Goal: Task Accomplishment & Management: Use online tool/utility

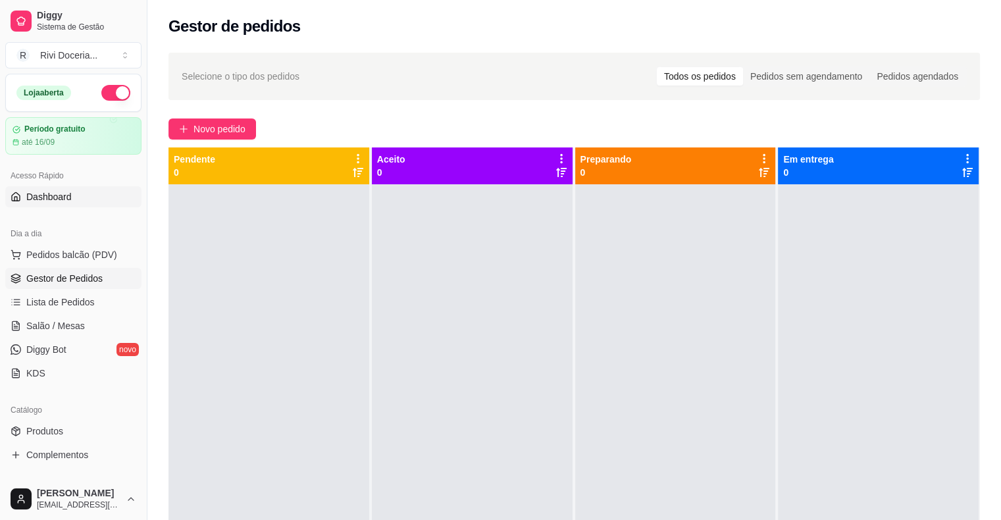
click at [55, 194] on span "Dashboard" at bounding box center [48, 196] width 45 height 13
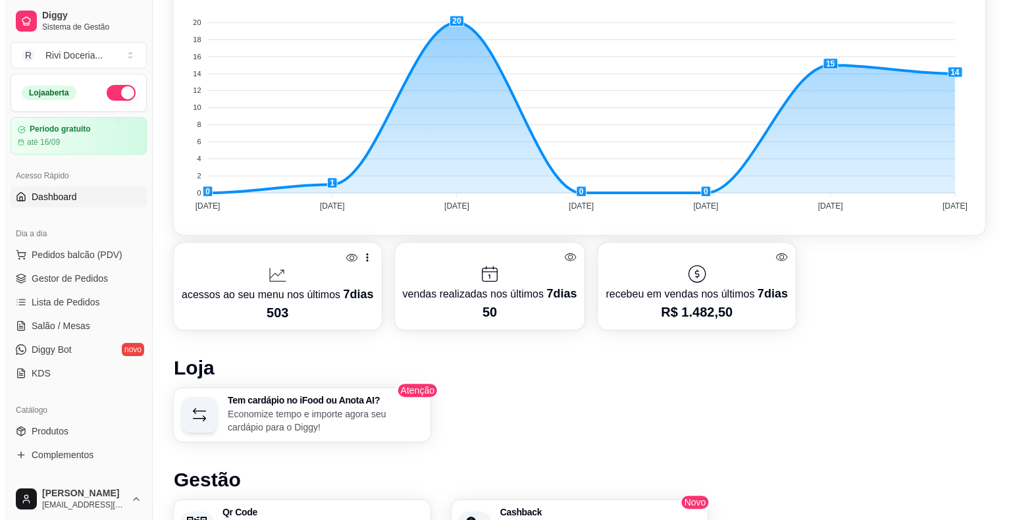
scroll to position [377, 0]
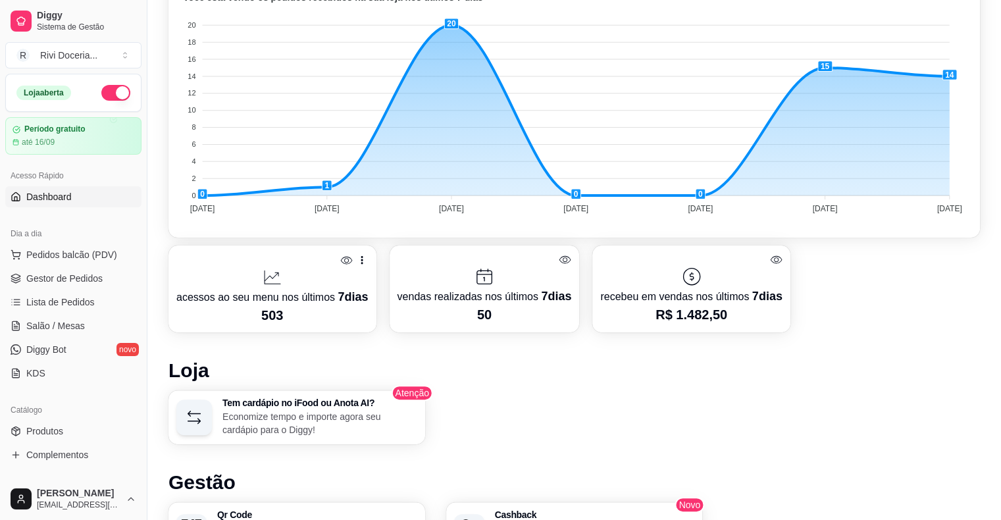
click at [361, 259] on icon at bounding box center [362, 260] width 2 height 9
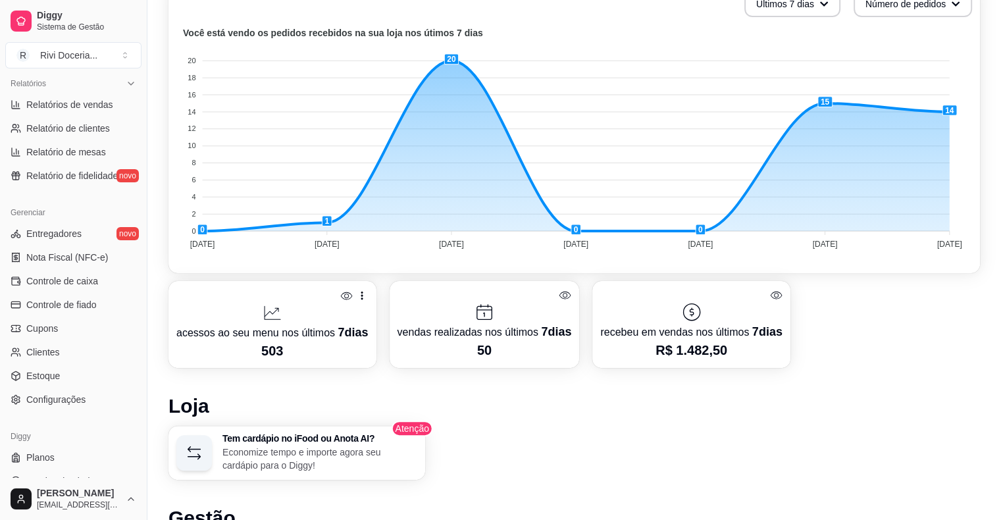
scroll to position [427, 0]
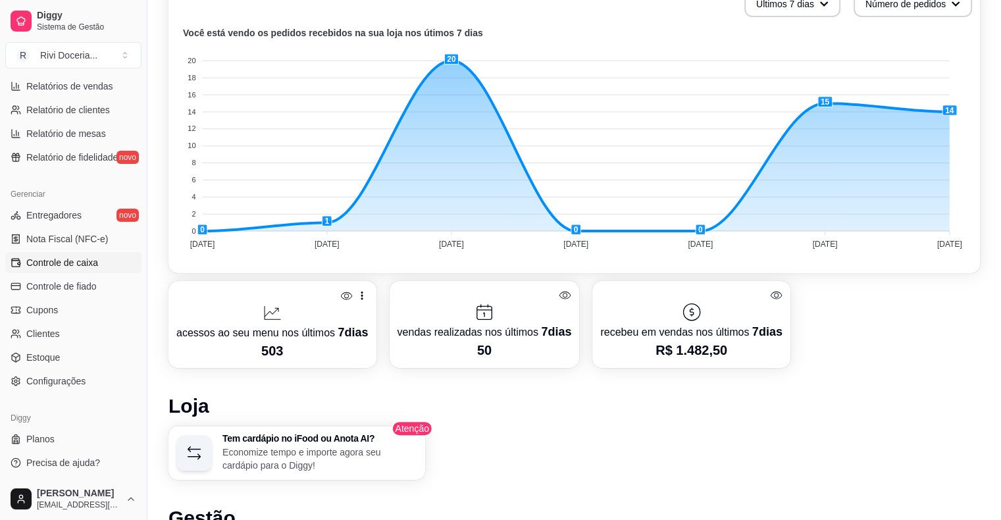
click at [49, 259] on span "Controle de caixa" at bounding box center [62, 262] width 72 height 13
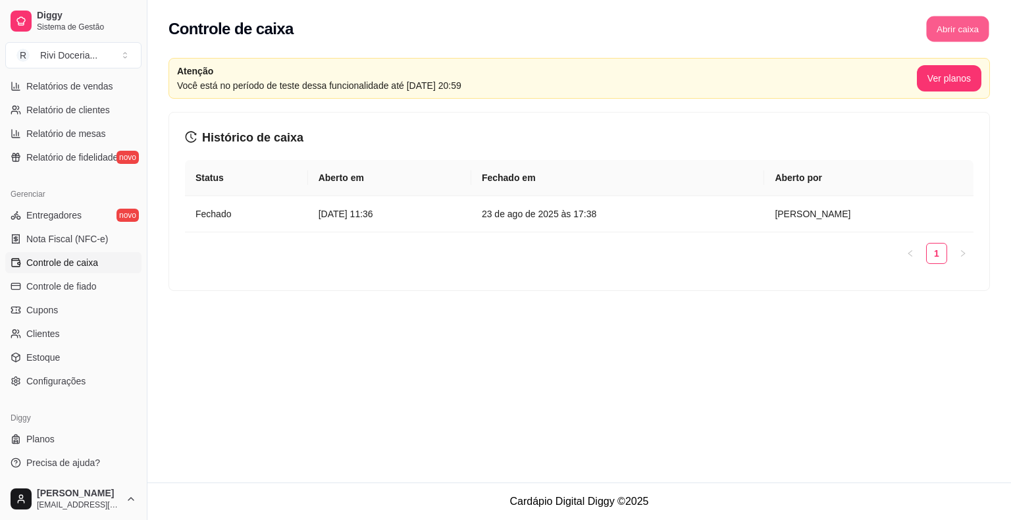
click at [943, 22] on button "Abrir caixa" at bounding box center [957, 29] width 63 height 26
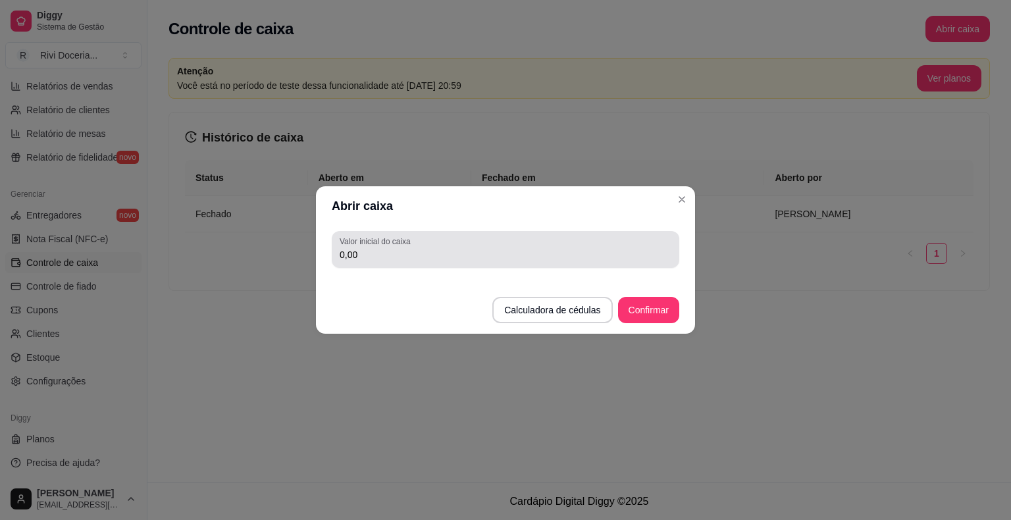
click at [506, 263] on div "Valor inicial do caixa 0,00" at bounding box center [506, 249] width 348 height 37
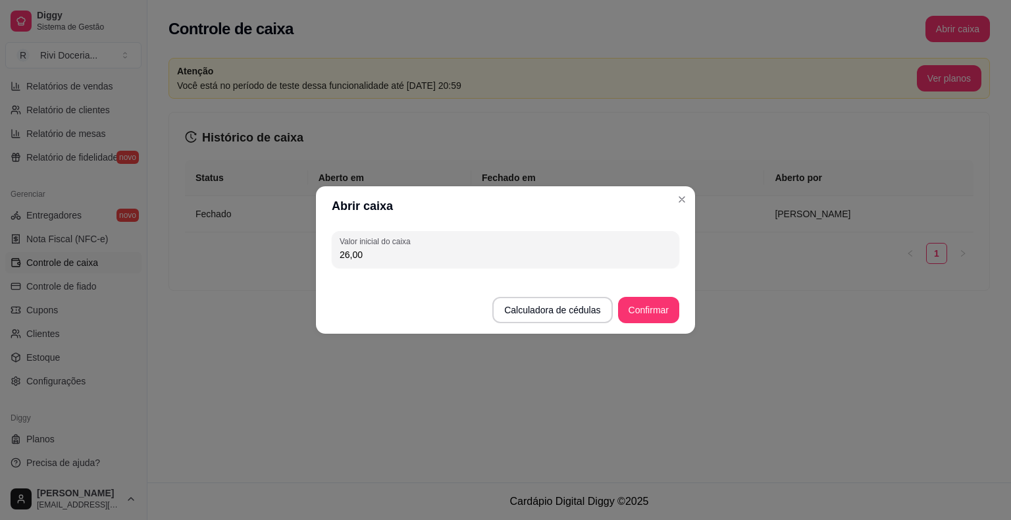
type input "26,00"
click at [683, 316] on footer "Calculadora de cédulas Confirmar" at bounding box center [505, 303] width 379 height 61
click at [672, 313] on button "Confirmar" at bounding box center [649, 311] width 60 height 26
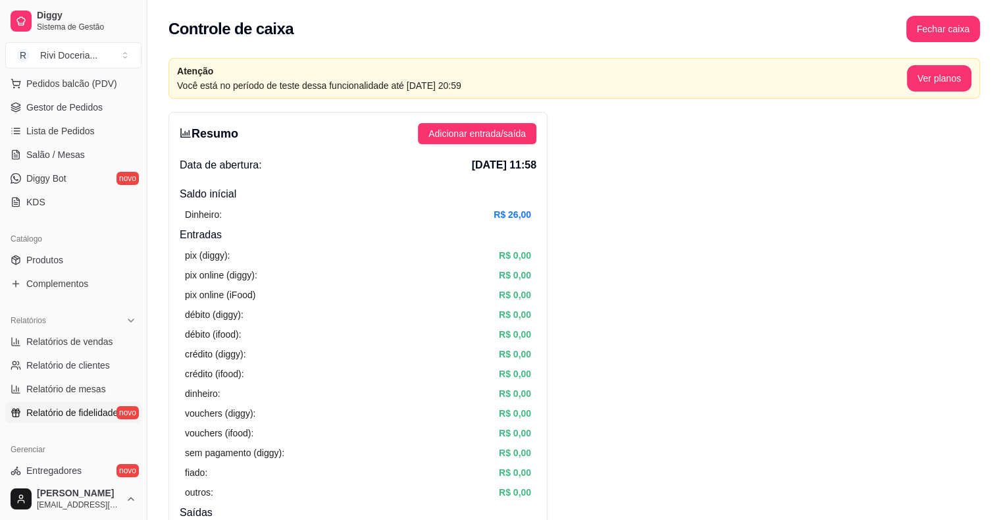
scroll to position [170, 0]
click at [50, 126] on span "Lista de Pedidos" at bounding box center [60, 132] width 68 height 13
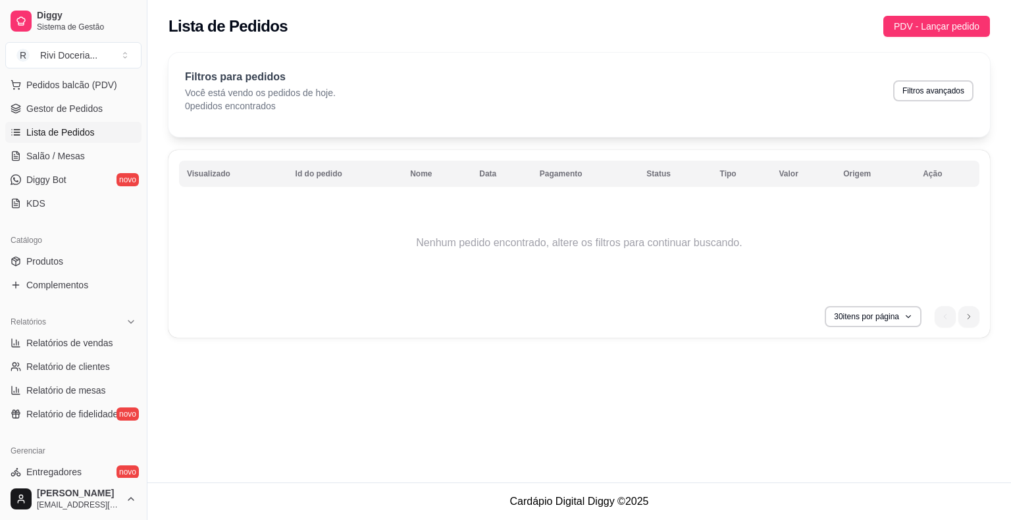
click at [52, 96] on ul "Pedidos balcão (PDV) Gestor de Pedidos Lista de Pedidos Salão / Mesas Diggy Bot…" at bounding box center [73, 144] width 136 height 140
click at [52, 105] on span "Gestor de Pedidos" at bounding box center [64, 108] width 76 height 13
